Goal: Information Seeking & Learning: Learn about a topic

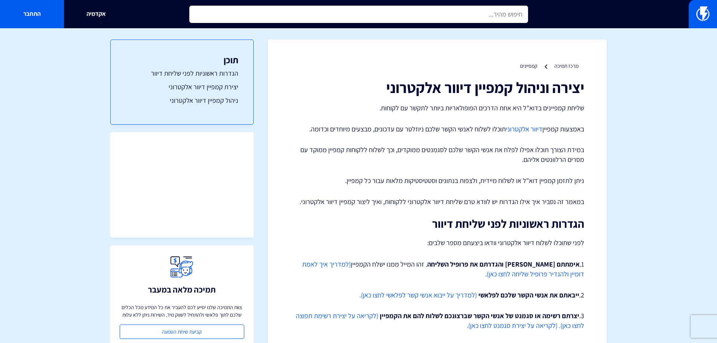
click at [461, 12] on input "text" at bounding box center [358, 14] width 339 height 17
type input "n"
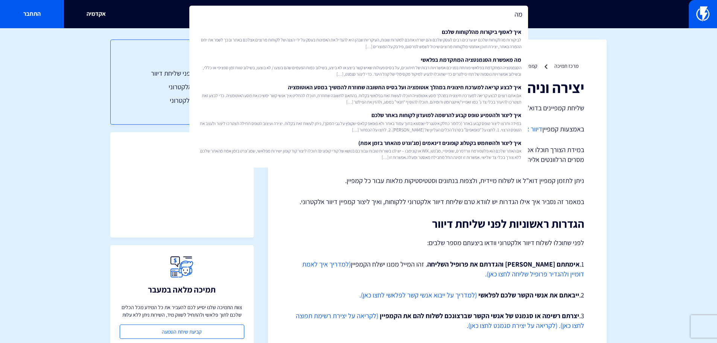
type input "מ"
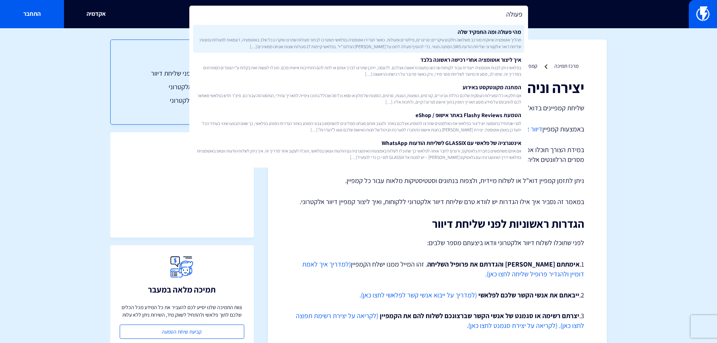
type input "פעולה"
click at [474, 30] on link "מהי פעולה ומה התפקיד שלה תהליך אוטומציה שיווקית מורכב משלושה חלקים עיקריים: טרי…" at bounding box center [358, 39] width 331 height 28
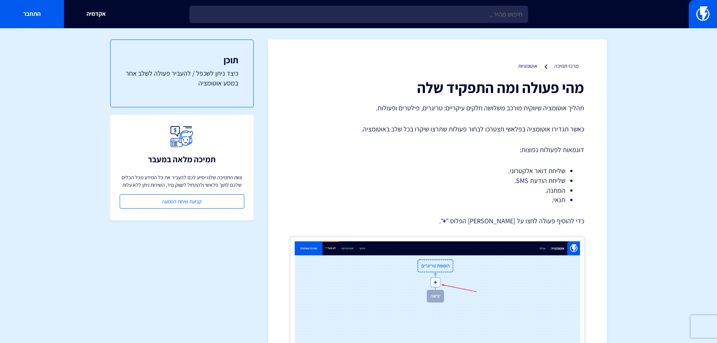
drag, startPoint x: 331, startPoint y: 49, endPoint x: 326, endPoint y: 52, distance: 5.4
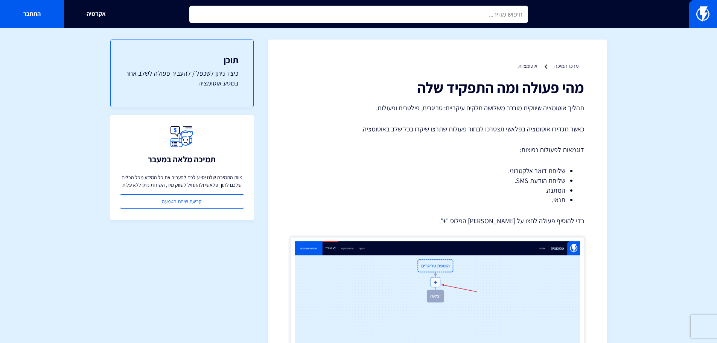
click at [432, 12] on input "text" at bounding box center [358, 14] width 339 height 17
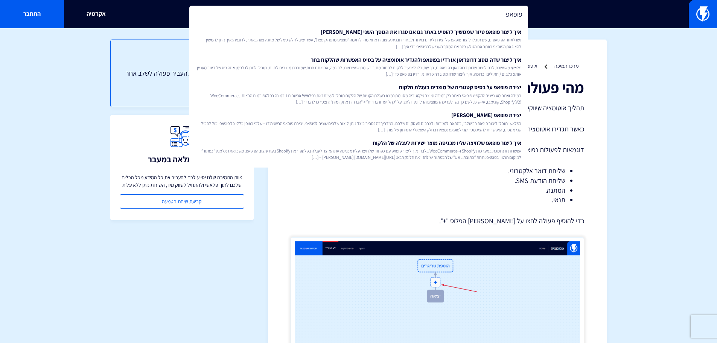
type input "פופאפ"
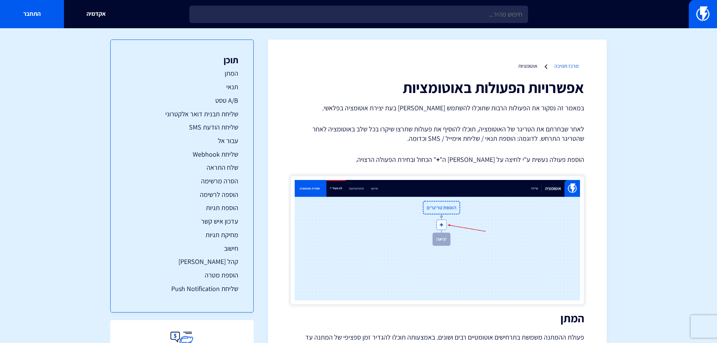
click at [568, 66] on link "מרכז תמיכה" at bounding box center [566, 65] width 24 height 7
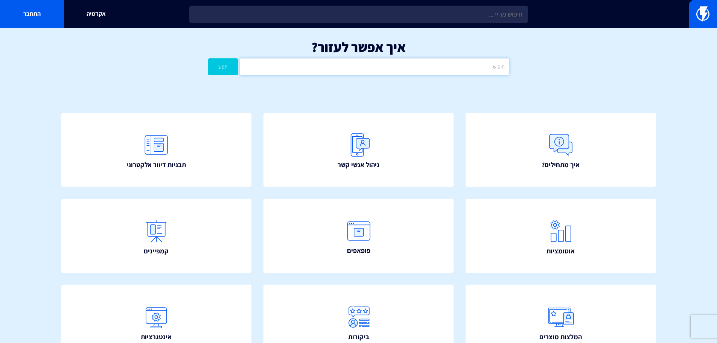
click at [475, 68] on input "text" at bounding box center [374, 66] width 269 height 17
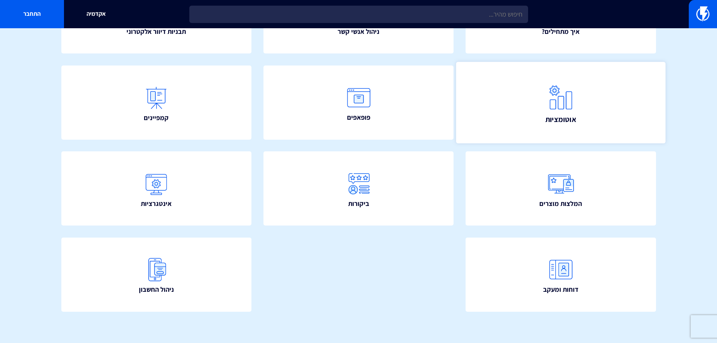
scroll to position [136, 0]
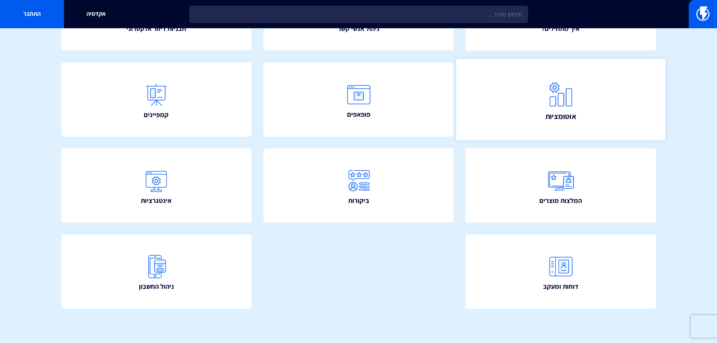
type input "פעולה"
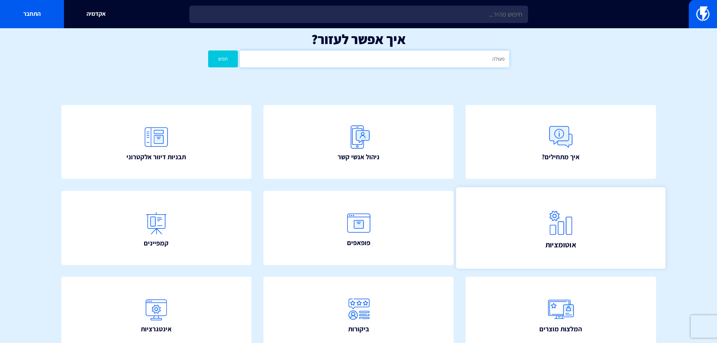
scroll to position [0, 0]
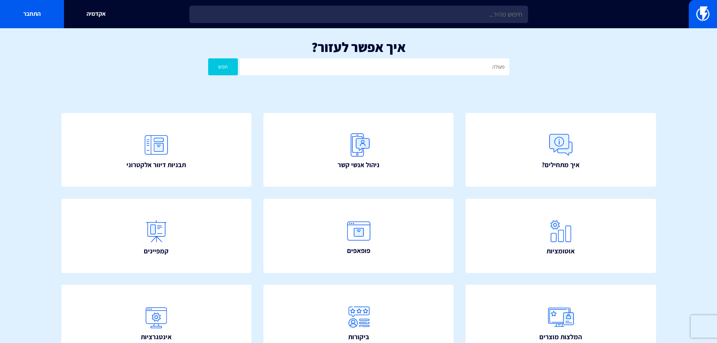
click at [223, 65] on button "חפש" at bounding box center [223, 66] width 30 height 17
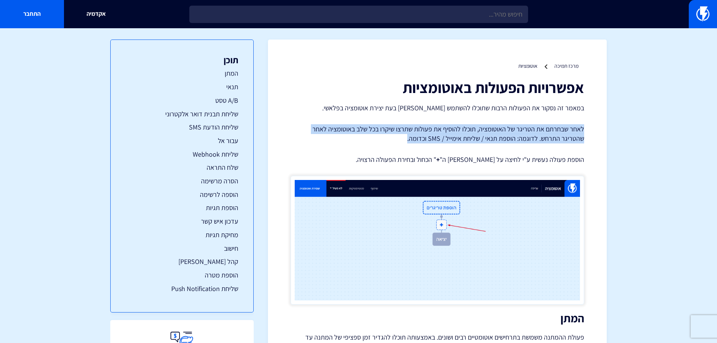
drag, startPoint x: 584, startPoint y: 128, endPoint x: 433, endPoint y: 139, distance: 151.0
click at [433, 139] on p "לאחר שבחרתם את הטריגר של האוטומציה, תוכלו להוסיף את פעולות שתרצו שיקרו בכל שלב …" at bounding box center [438, 133] width 294 height 19
copy p "לאחר שבחרתם את הטריגר של האוטומציה, תוכלו להוסיף את פעולות שתרצו שיקרו בכל שלב …"
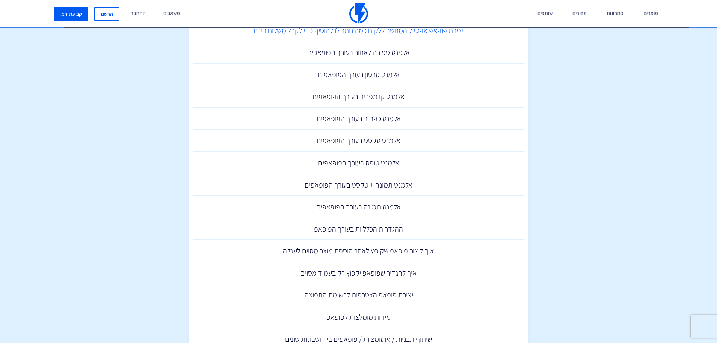
scroll to position [188, 0]
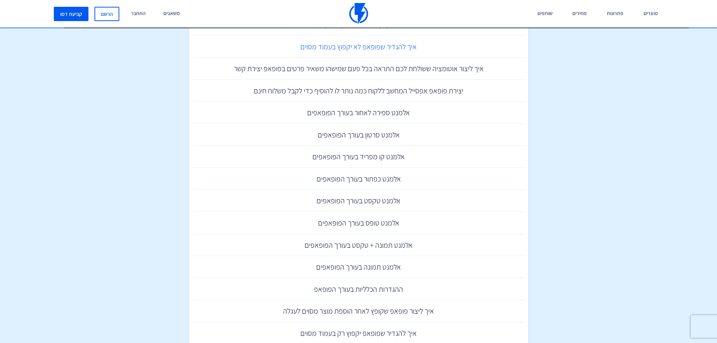
click at [327, 47] on link "איך להגדיר שפופאפ לא יקפוץ בעמוד מסוים" at bounding box center [358, 47] width 331 height 22
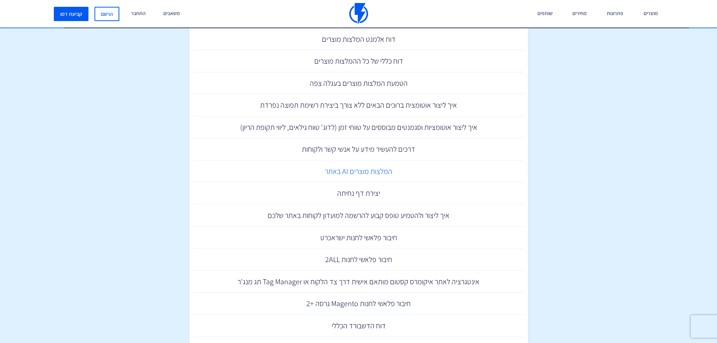
scroll to position [846, 0]
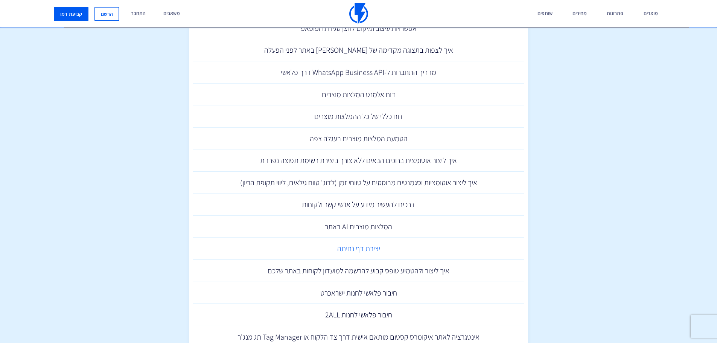
drag, startPoint x: 354, startPoint y: 248, endPoint x: 350, endPoint y: 248, distance: 4.2
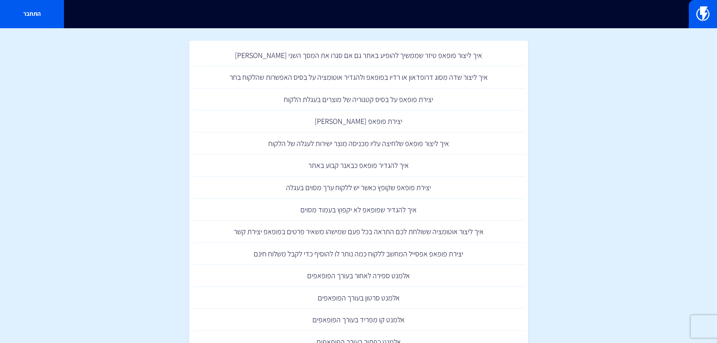
scroll to position [0, 0]
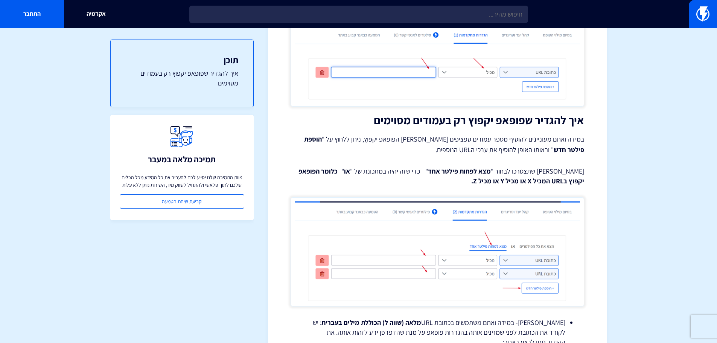
scroll to position [502, 0]
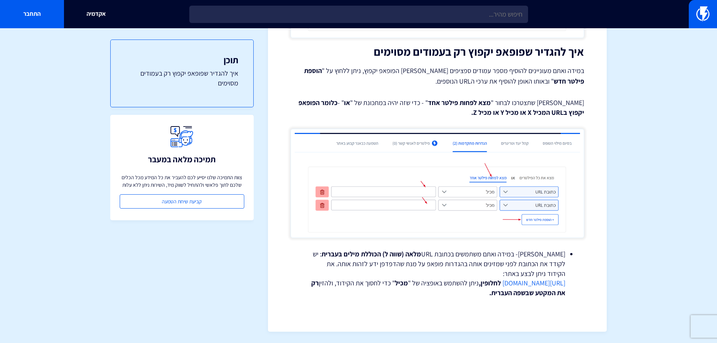
click at [222, 308] on div "תוכן איך להגדיר שפופאפ יקפוץ רק בעמודים מסוימים תמיכה מלאה במעבר צוות התמיכה של…" at bounding box center [181, 185] width 143 height 315
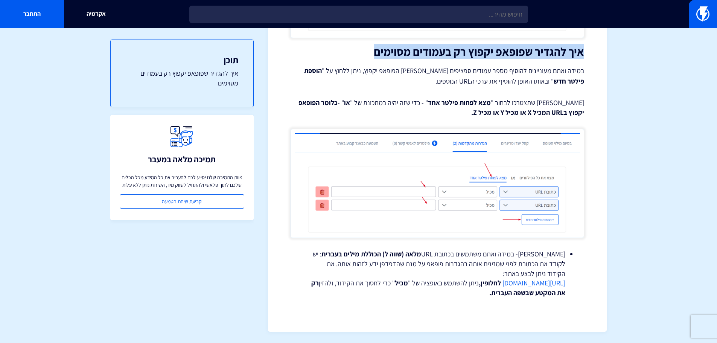
drag, startPoint x: 583, startPoint y: 53, endPoint x: 377, endPoint y: 54, distance: 206.6
click at [377, 54] on h2 "איך להגדיר שפופאפ יקפוץ רק בעמודים מסוימים" at bounding box center [438, 52] width 294 height 12
copy h2 "איך להגדיר שפופאפ יקפוץ רק בעמודים מסוימים"
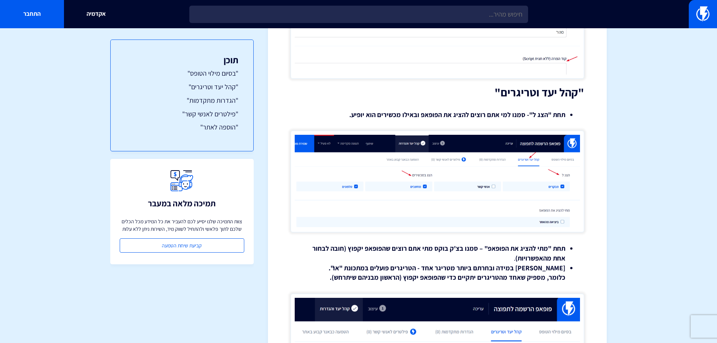
scroll to position [527, 0]
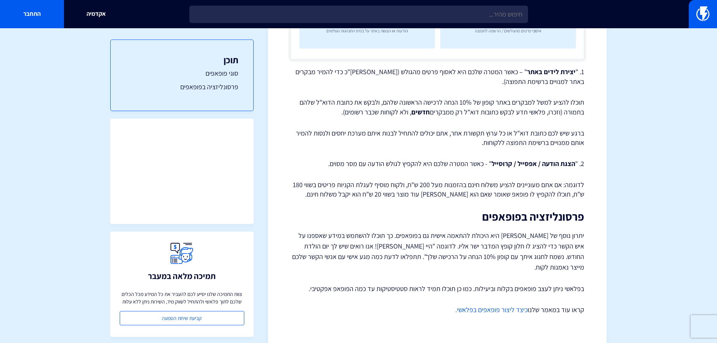
scroll to position [451, 0]
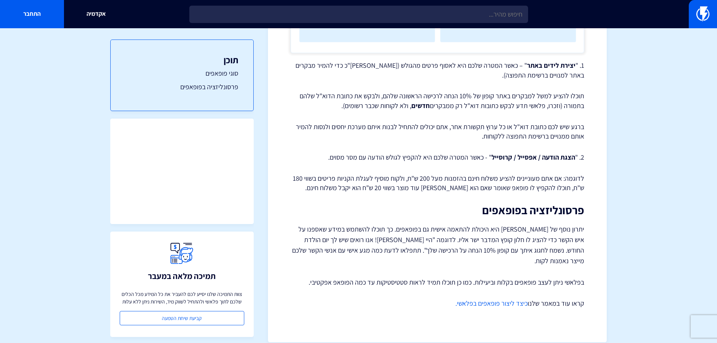
click at [480, 299] on link "כיצד ליצור פופאפים בפלאשי." at bounding box center [491, 303] width 72 height 9
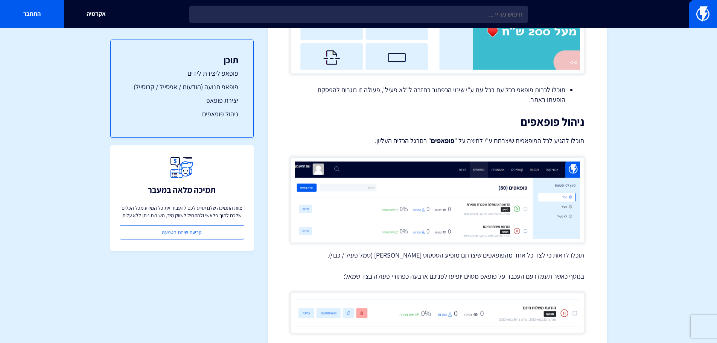
scroll to position [1543, 0]
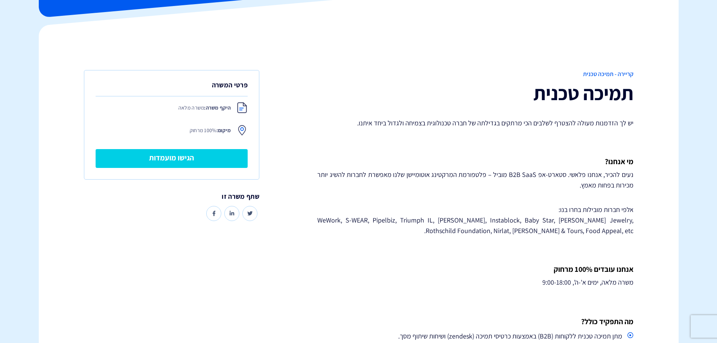
scroll to position [113, 0]
